Goal: Navigation & Orientation: Find specific page/section

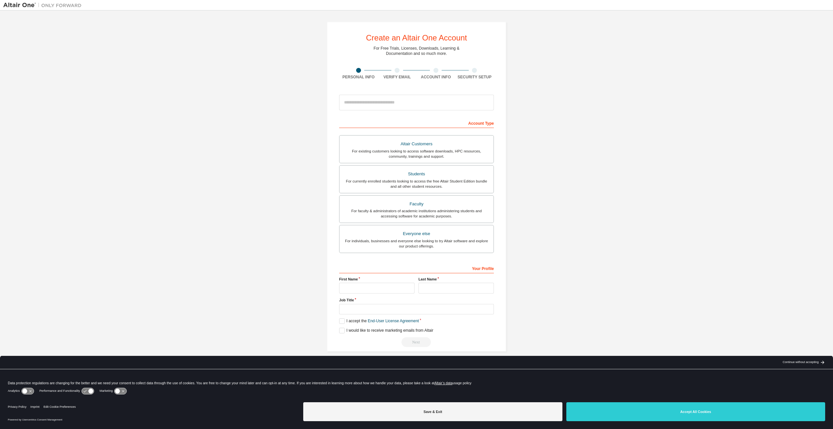
click at [629, 147] on div "Create an Altair One Account For Free Trials, Licenses, Downloads, Learning & D…" at bounding box center [416, 187] width 826 height 346
click at [594, 119] on div "Create an Altair One Account For Free Trials, Licenses, Downloads, Learning & D…" at bounding box center [416, 187] width 826 height 346
click at [245, 177] on div "Create an Altair One Account For Free Trials, Licenses, Downloads, Learning & D…" at bounding box center [416, 187] width 826 height 346
click at [264, 205] on div "Create an Altair One Account For Free Trials, Licenses, Downloads, Learning & D…" at bounding box center [416, 187] width 826 height 346
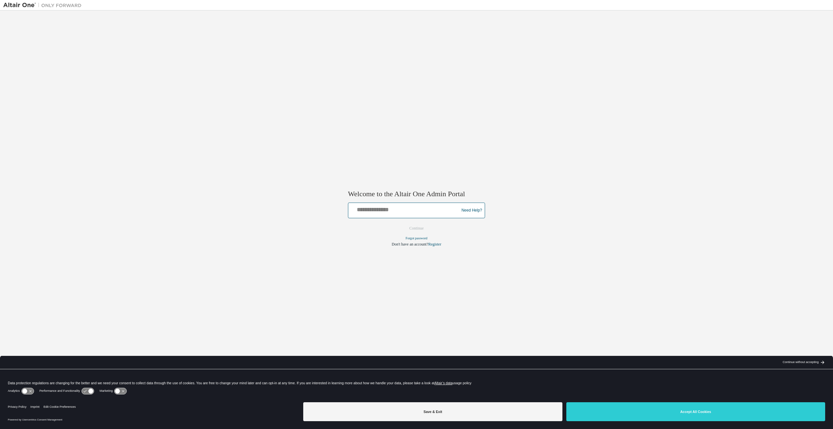
click at [404, 212] on input "text" at bounding box center [404, 208] width 107 height 9
type input "**********"
click at [420, 231] on button "Continue" at bounding box center [416, 229] width 28 height 10
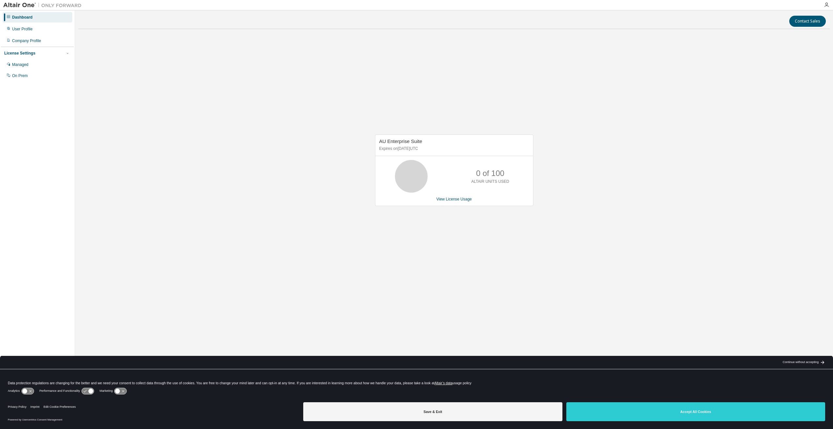
click at [34, 111] on div "Dashboard User Profile Company Profile License Settings Managed On Prem" at bounding box center [37, 204] width 73 height 386
click at [218, 216] on div "AU Enterprise Suite Expires on March 1, 2026 UTC 0 of 100 ALTAIR UNITS USED Vie…" at bounding box center [453, 173] width 751 height 279
click at [70, 4] on img at bounding box center [44, 5] width 82 height 7
click at [59, 5] on img at bounding box center [44, 5] width 82 height 7
click at [33, 40] on div "Company Profile" at bounding box center [26, 40] width 29 height 5
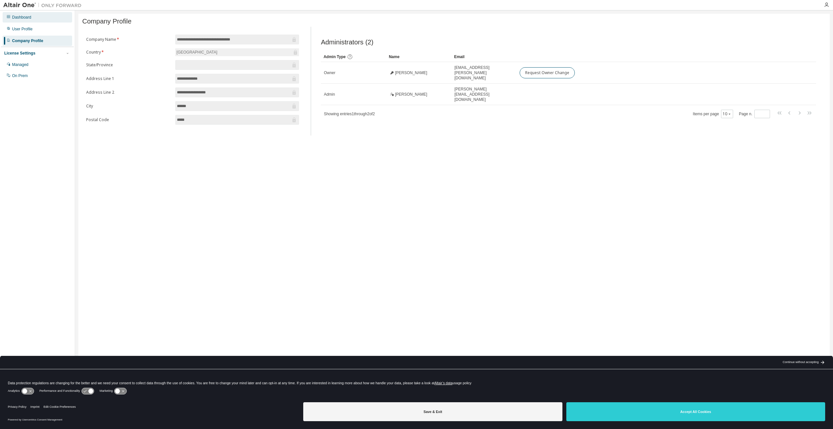
click at [29, 19] on div "Dashboard" at bounding box center [21, 17] width 19 height 5
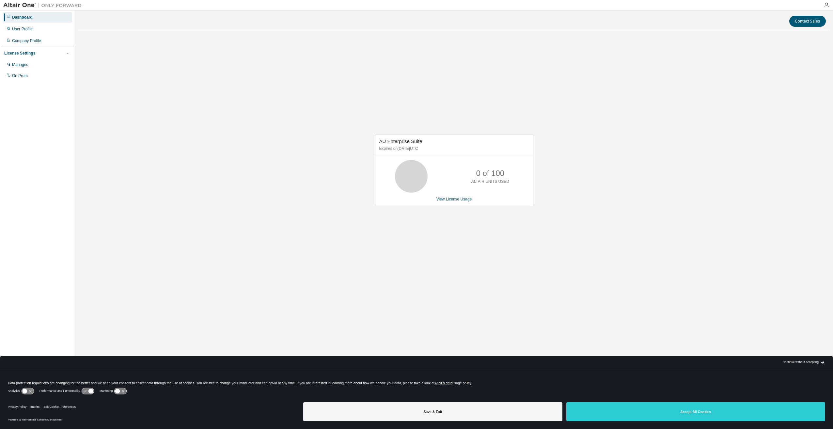
click at [86, 8] on div at bounding box center [452, 5] width 735 height 10
